Goal: Task Accomplishment & Management: Manage account settings

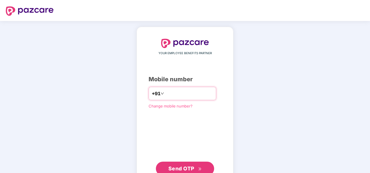
type input "**********"
click at [148, 137] on div "**********" at bounding box center [184, 107] width 73 height 137
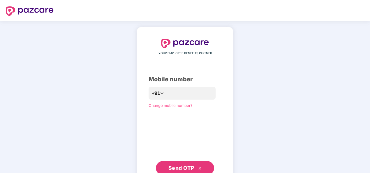
click at [196, 164] on span "Send OTP" at bounding box center [184, 168] width 33 height 8
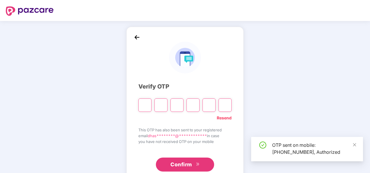
type input "*"
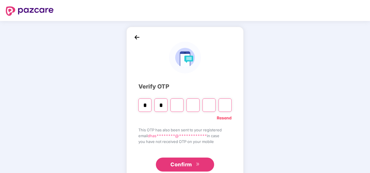
type input "*"
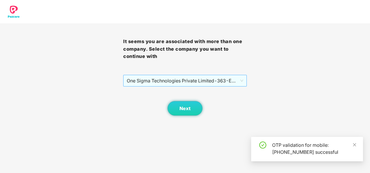
click at [224, 84] on span "One Sigma Technologies Private Limited - 363 - EMPLOYEE" at bounding box center [185, 80] width 116 height 11
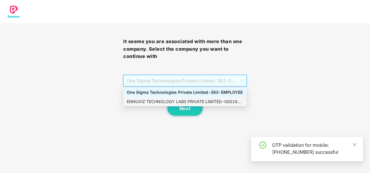
click at [204, 99] on div "ENNUVIZ TECHNOLOGY LABS PRIVATE LIMITED - 000187 - ADMIN" at bounding box center [185, 101] width 116 height 6
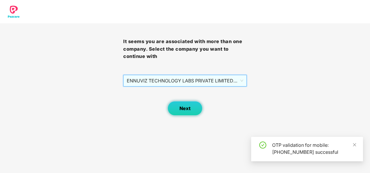
click at [185, 109] on span "Next" at bounding box center [184, 109] width 11 height 6
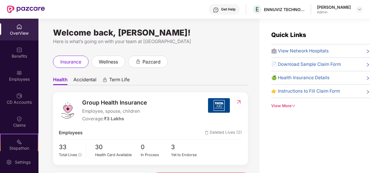
click at [330, 63] on span "📄 Download Sample Claim Form" at bounding box center [306, 64] width 70 height 7
click at [324, 92] on span "👉 Instructions to Fill Claim Form" at bounding box center [305, 91] width 69 height 7
drag, startPoint x: 285, startPoint y: 106, endPoint x: 282, endPoint y: 112, distance: 7.0
click at [282, 112] on div "Quick Links 🏥 View Network Hospitals 📄 Download Sample Claim Form 🍏 Health Insu…" at bounding box center [314, 105] width 110 height 173
click at [275, 105] on div "View More" at bounding box center [320, 106] width 99 height 6
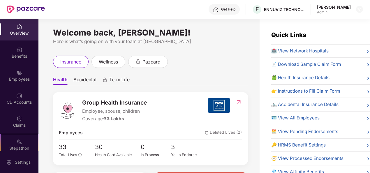
click at [303, 78] on span "🍏 Health Insurance Details" at bounding box center [300, 77] width 58 height 7
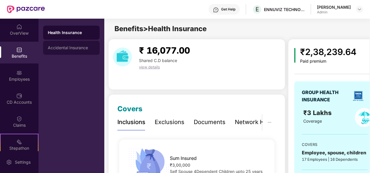
click at [74, 41] on div "Accidental Insurance" at bounding box center [71, 48] width 56 height 14
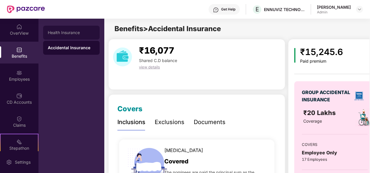
click at [74, 29] on div "Health Insurance" at bounding box center [71, 33] width 56 height 14
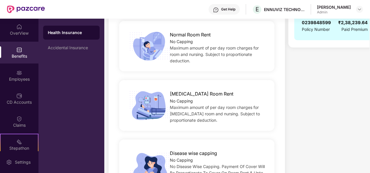
scroll to position [269, 0]
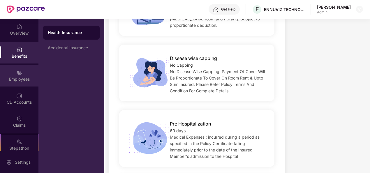
drag, startPoint x: 226, startPoint y: 98, endPoint x: 17, endPoint y: 82, distance: 209.8
click at [17, 82] on div "Employees" at bounding box center [19, 76] width 38 height 22
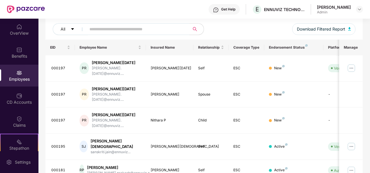
scroll to position [198, 0]
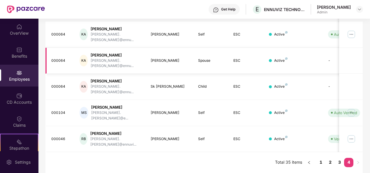
scroll to position [78, 0]
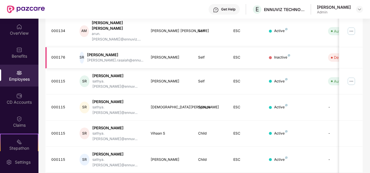
scroll to position [183, 0]
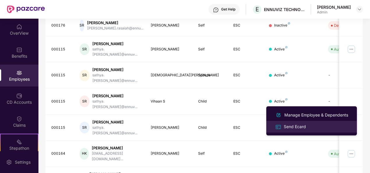
click at [304, 126] on div "Send Ecard" at bounding box center [294, 126] width 24 height 6
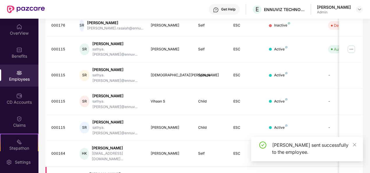
click at [103, 164] on div "[PERSON_NAME]" at bounding box center [115, 174] width 52 height 6
click at [26, 23] on div "OverView" at bounding box center [19, 30] width 38 height 22
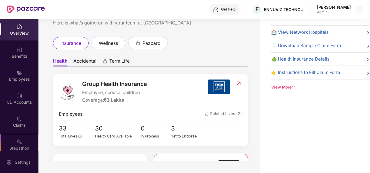
scroll to position [64, 0]
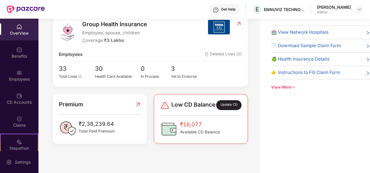
click at [292, 88] on div "View More" at bounding box center [320, 87] width 99 height 6
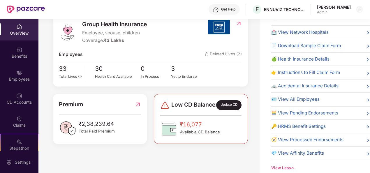
click at [309, 98] on span "🪪 View All Employees" at bounding box center [295, 99] width 48 height 7
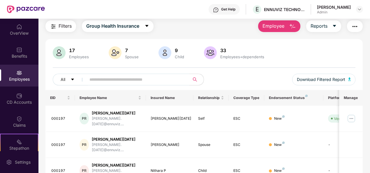
click at [356, 26] on img "button" at bounding box center [354, 26] width 7 height 7
click at [214, 30] on div "Filters Group Health Insurance Employee Reports" at bounding box center [203, 26] width 317 height 12
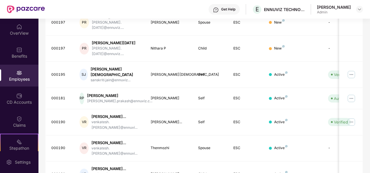
scroll to position [198, 0]
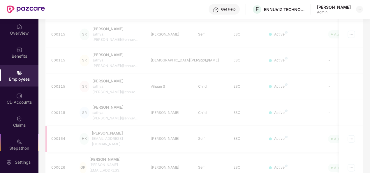
scroll to position [183, 0]
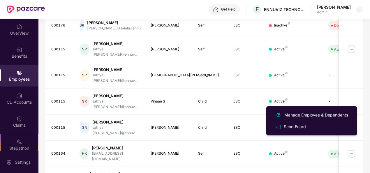
click at [204, 157] on div "EID Employee Name Insured Name Relationship Coverage Type Endorsement Status Pl…" at bounding box center [203, 72] width 317 height 294
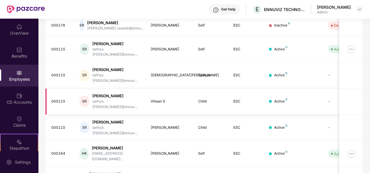
scroll to position [0, 0]
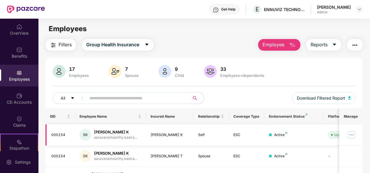
click at [168, 134] on div "[PERSON_NAME] K" at bounding box center [169, 135] width 38 height 6
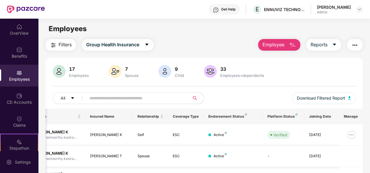
scroll to position [183, 0]
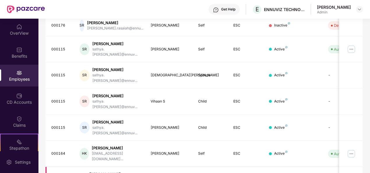
click at [19, 80] on div "Employees" at bounding box center [19, 79] width 38 height 6
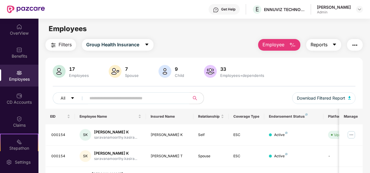
click at [335, 47] on span "caret-down" at bounding box center [334, 44] width 5 height 5
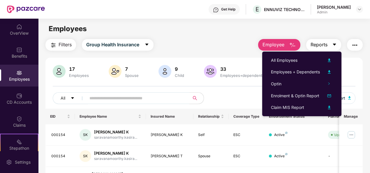
click at [337, 44] on button "Reports" at bounding box center [323, 45] width 35 height 12
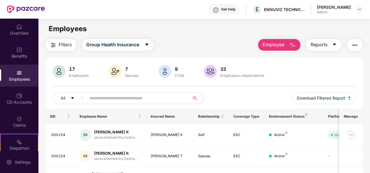
click at [357, 47] on img "button" at bounding box center [354, 45] width 7 height 7
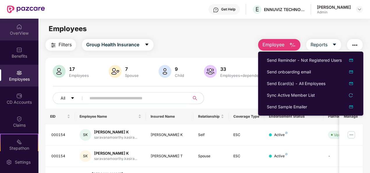
click at [24, 35] on div "OverView" at bounding box center [19, 33] width 38 height 6
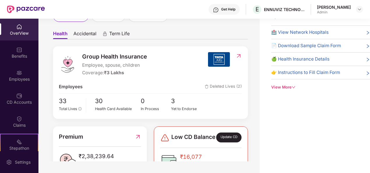
scroll to position [26, 0]
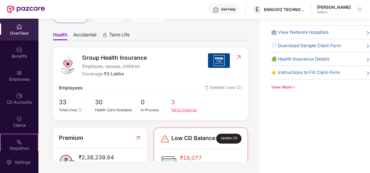
click at [173, 105] on span "3" at bounding box center [186, 102] width 31 height 10
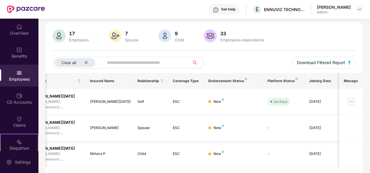
scroll to position [0, 0]
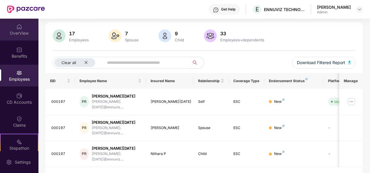
click at [14, 29] on div "OverView" at bounding box center [19, 30] width 38 height 22
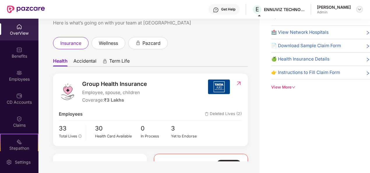
click at [360, 12] on div at bounding box center [359, 9] width 7 height 7
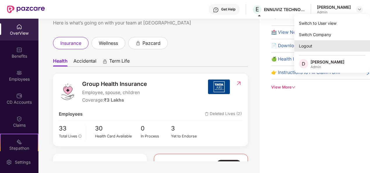
click at [309, 44] on div "Logout" at bounding box center [332, 45] width 76 height 11
